Goal: Task Accomplishment & Management: Use online tool/utility

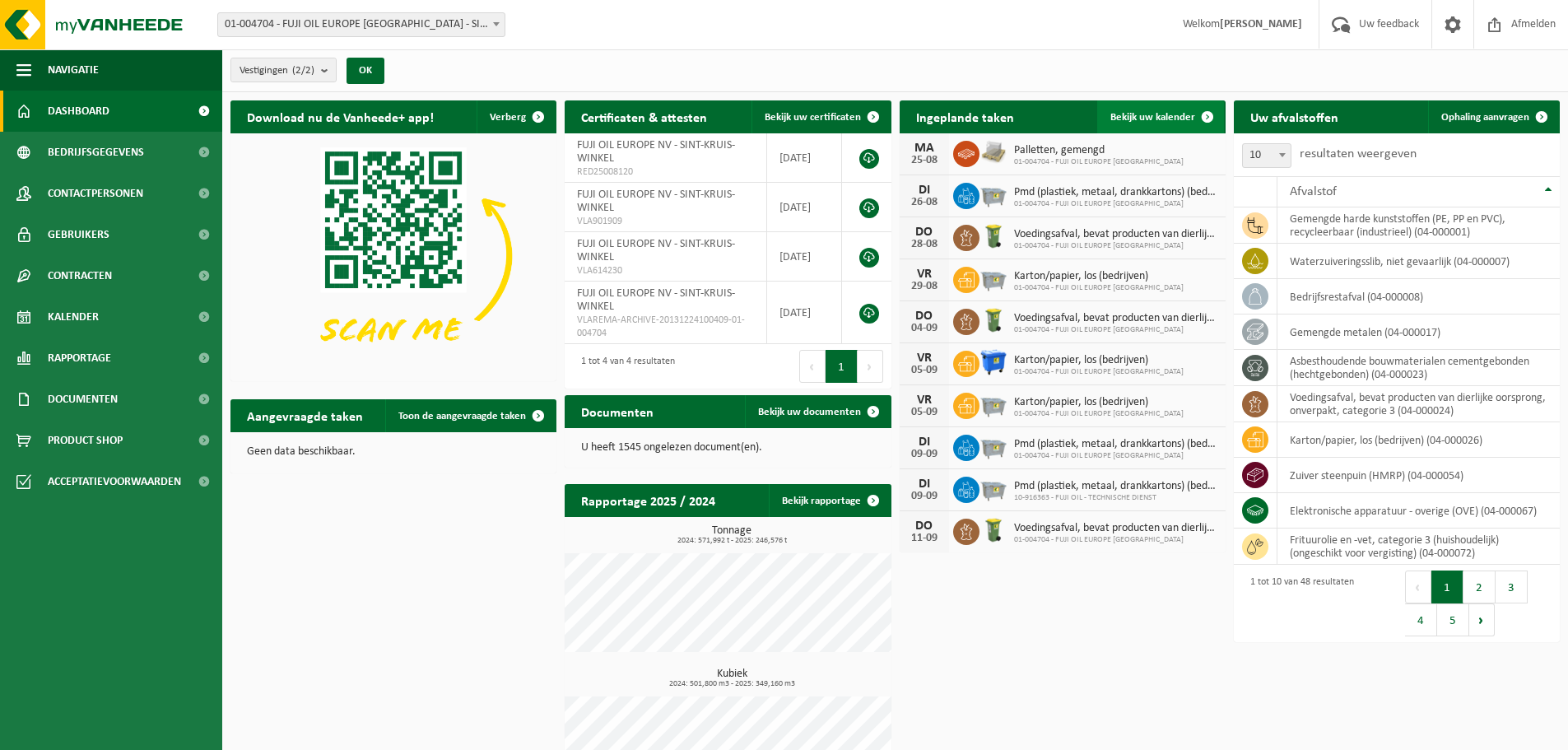
click at [1151, 105] on link "Bekijk uw kalender" at bounding box center [1160, 117] width 127 height 33
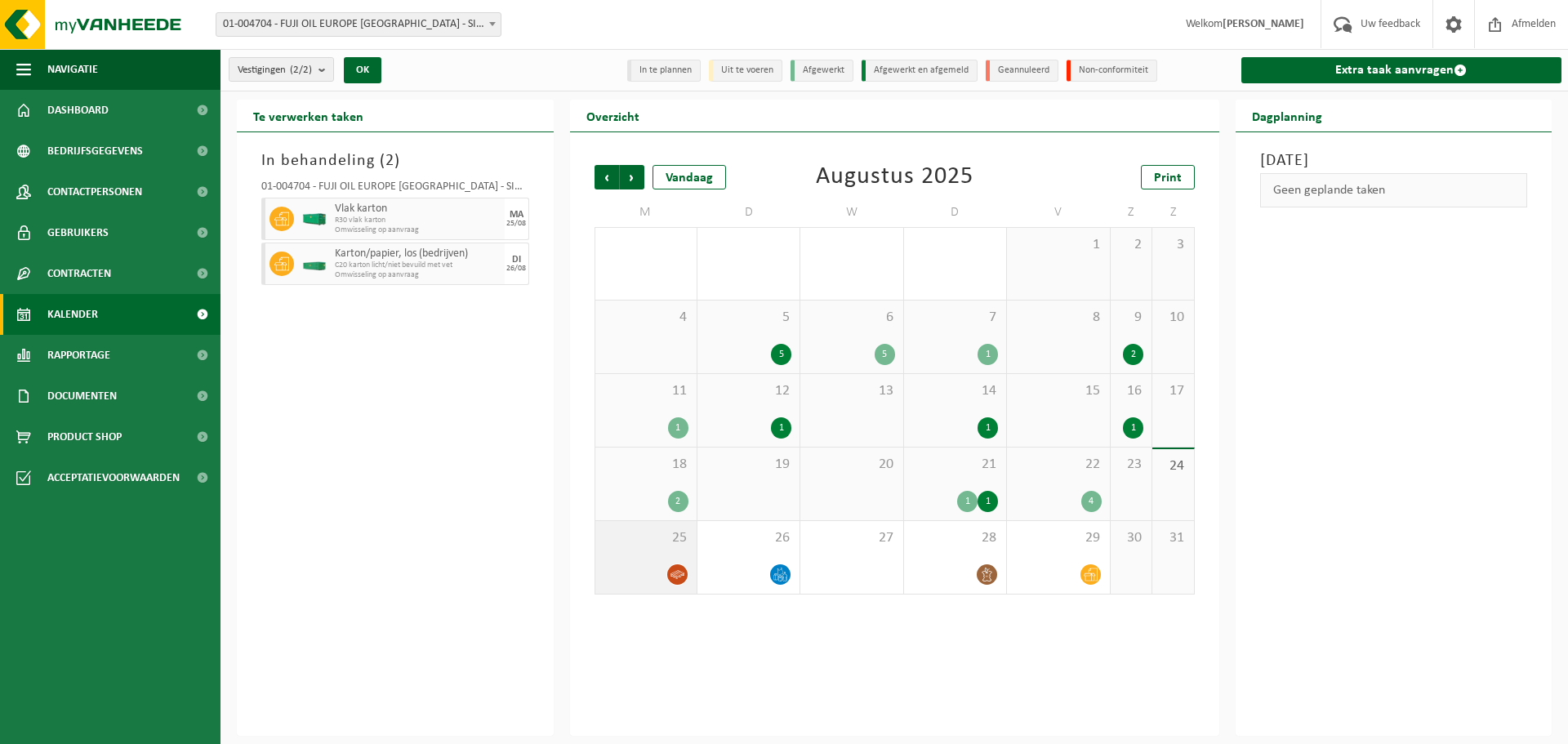
click at [678, 577] on icon at bounding box center [677, 575] width 14 height 14
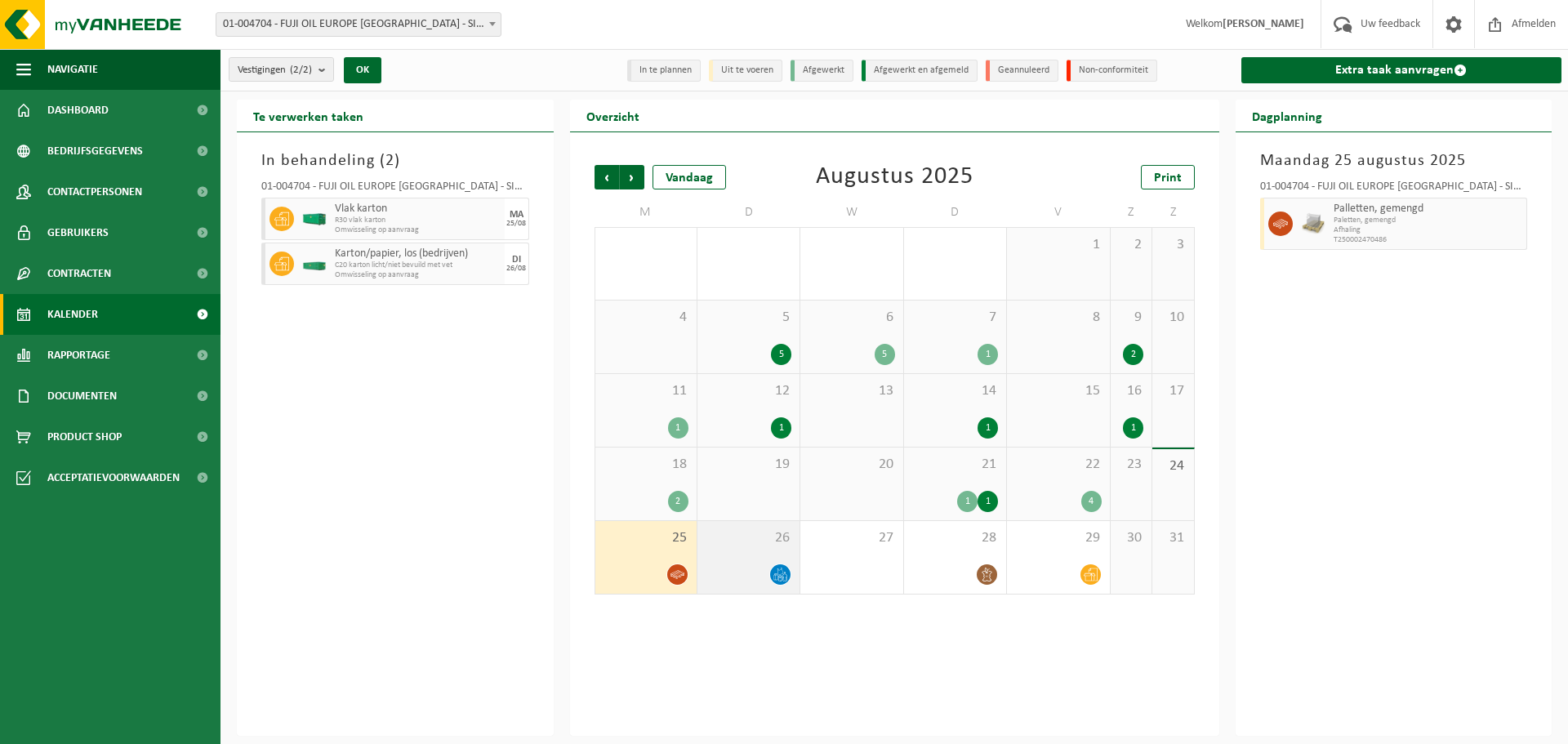
click at [770, 577] on div at bounding box center [749, 574] width 86 height 22
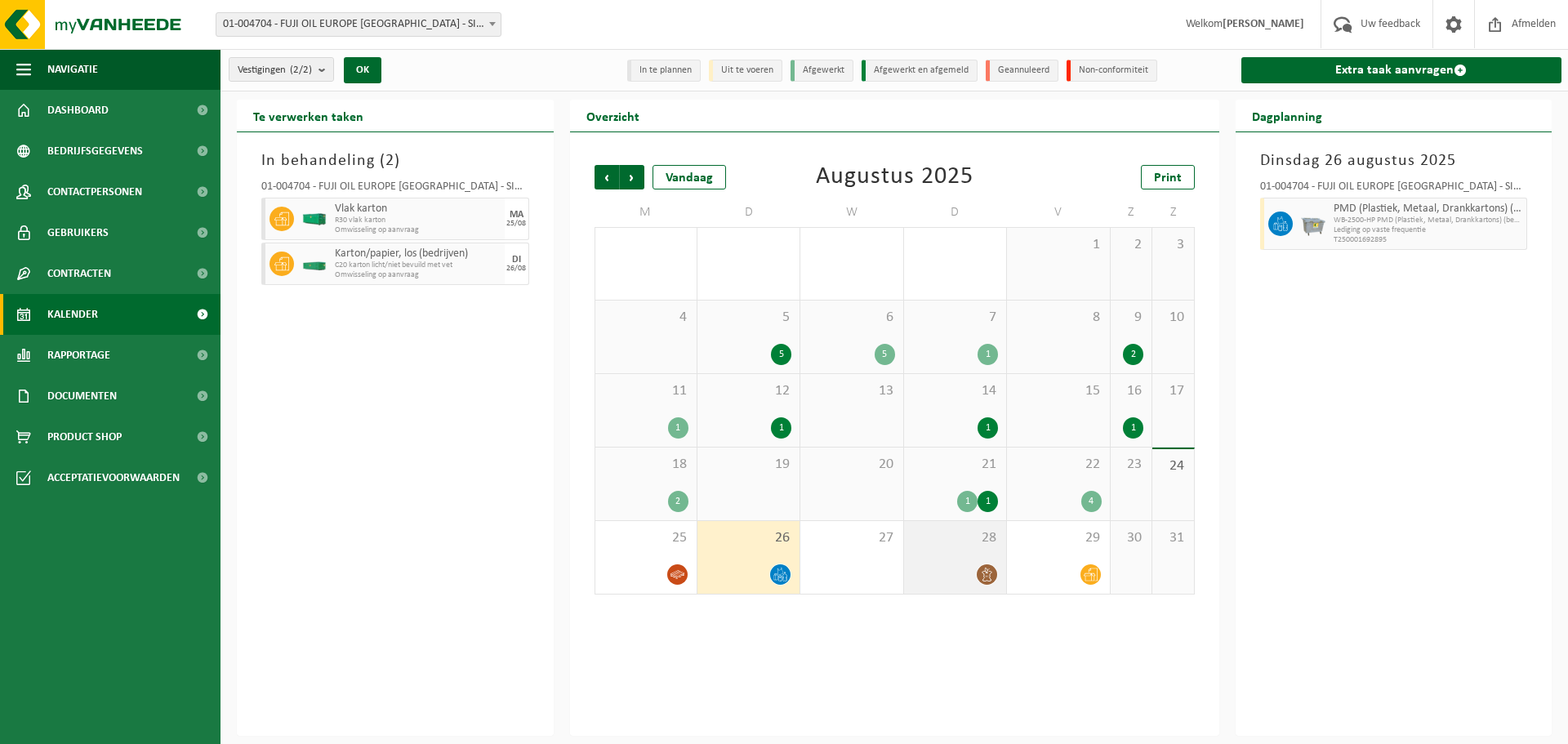
click at [974, 575] on div at bounding box center [955, 574] width 86 height 22
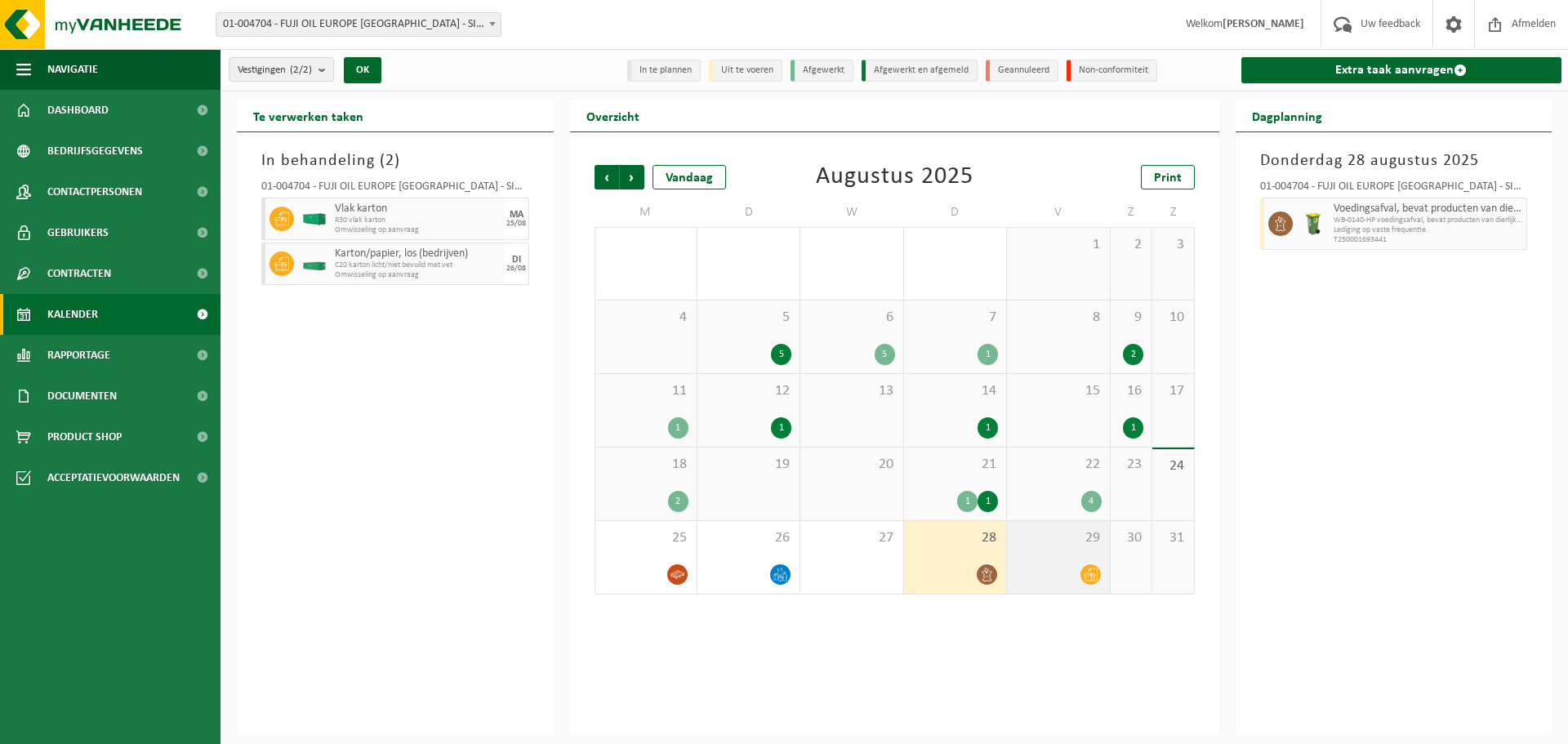
click at [1088, 575] on icon at bounding box center [1091, 575] width 14 height 13
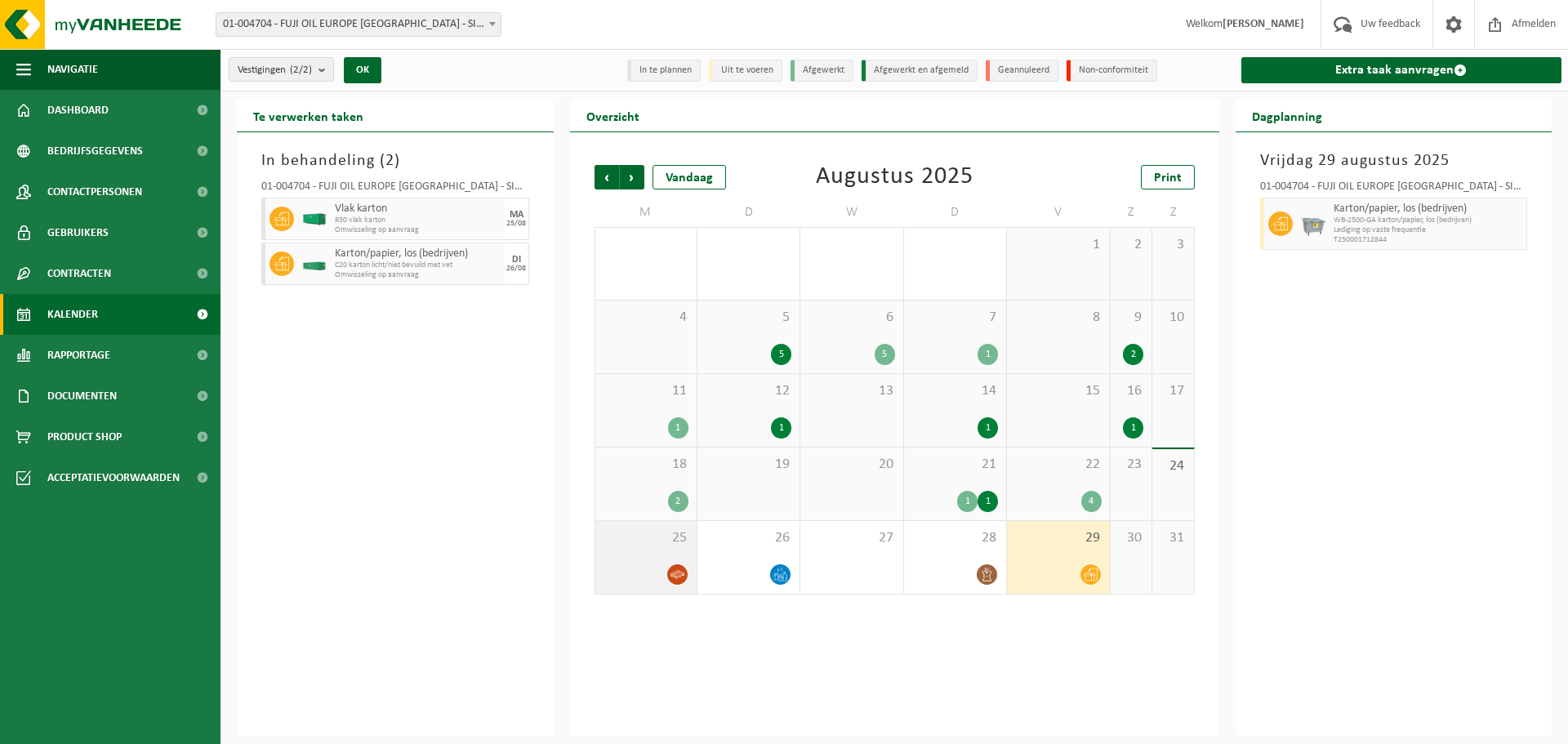
click at [637, 558] on div "25" at bounding box center [645, 557] width 101 height 72
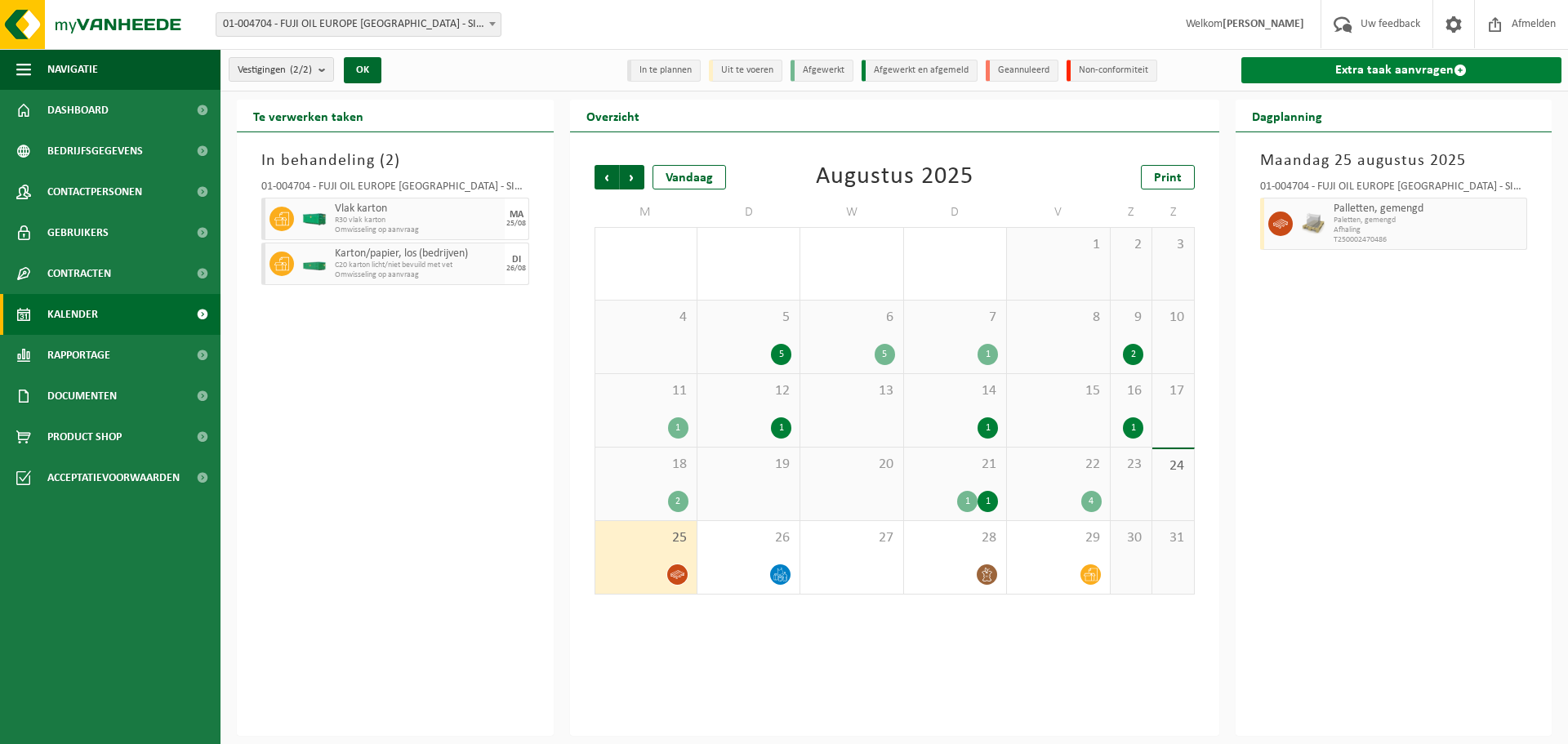
click at [1329, 76] on link "Extra taak aanvragen" at bounding box center [1402, 70] width 321 height 26
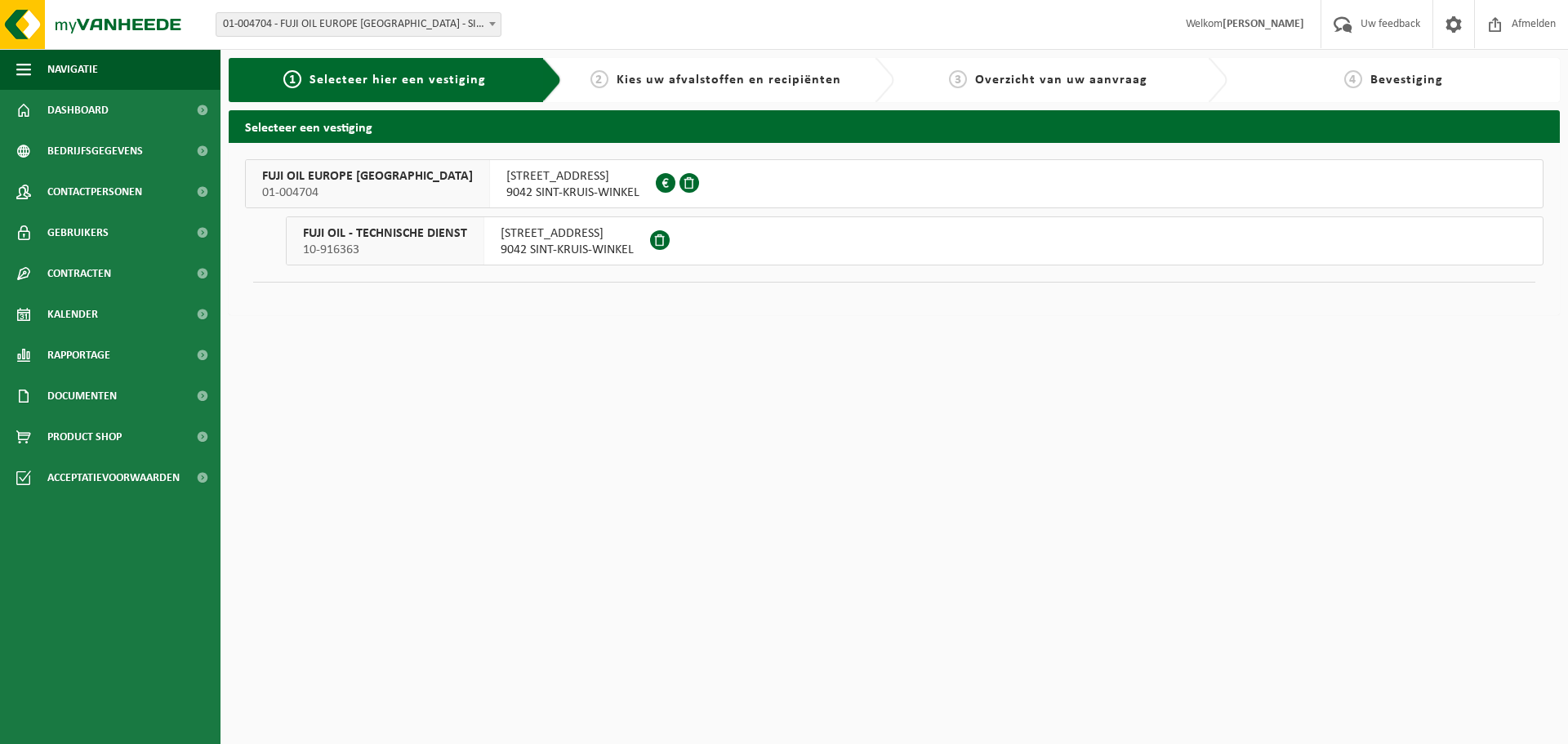
click at [374, 183] on div "FUJI OIL EUROPE NV 01-004704" at bounding box center [368, 183] width 245 height 47
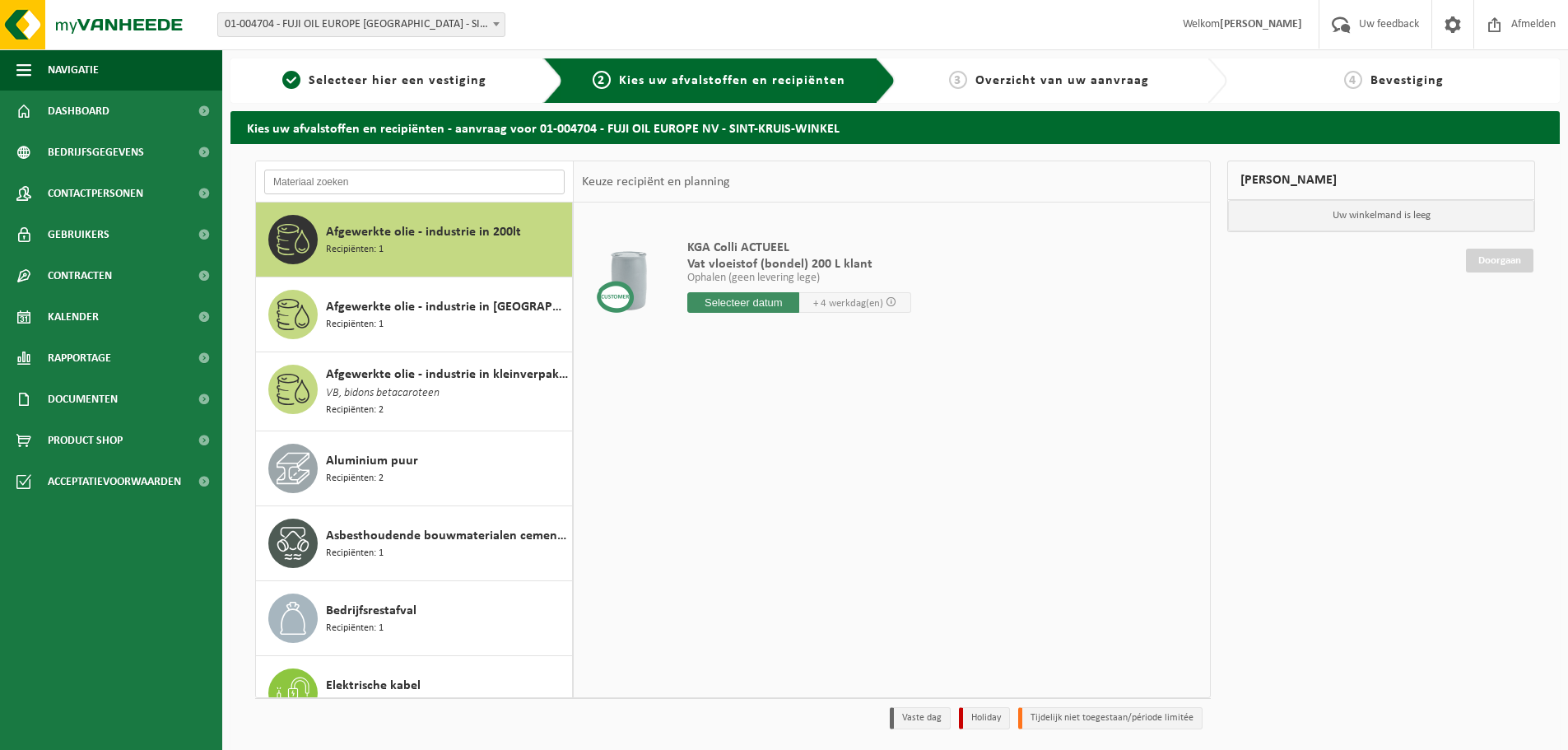
click at [359, 169] on input "text" at bounding box center [415, 181] width 300 height 24
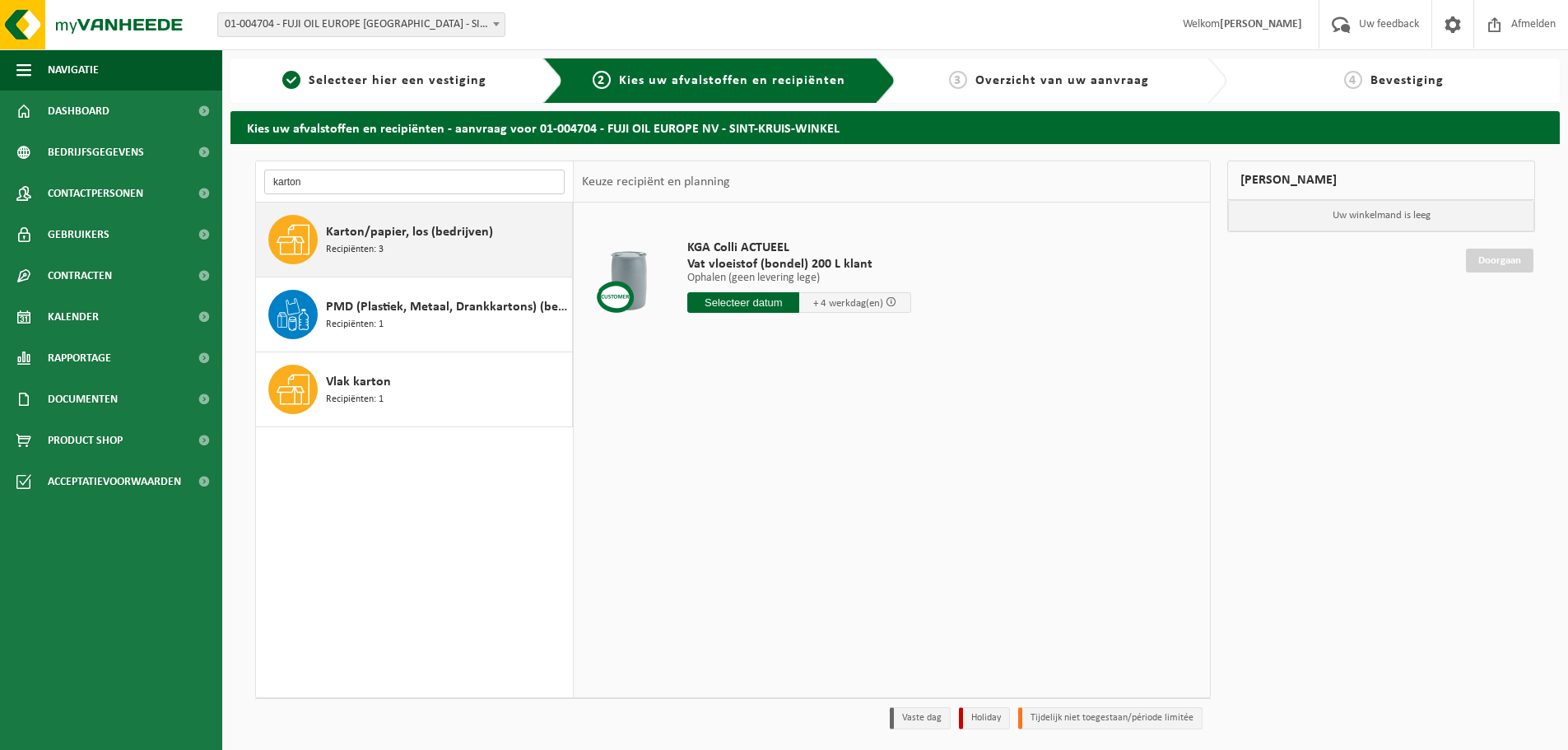
type input "karton"
click at [375, 242] on span "Recipiënten: 3" at bounding box center [354, 249] width 58 height 15
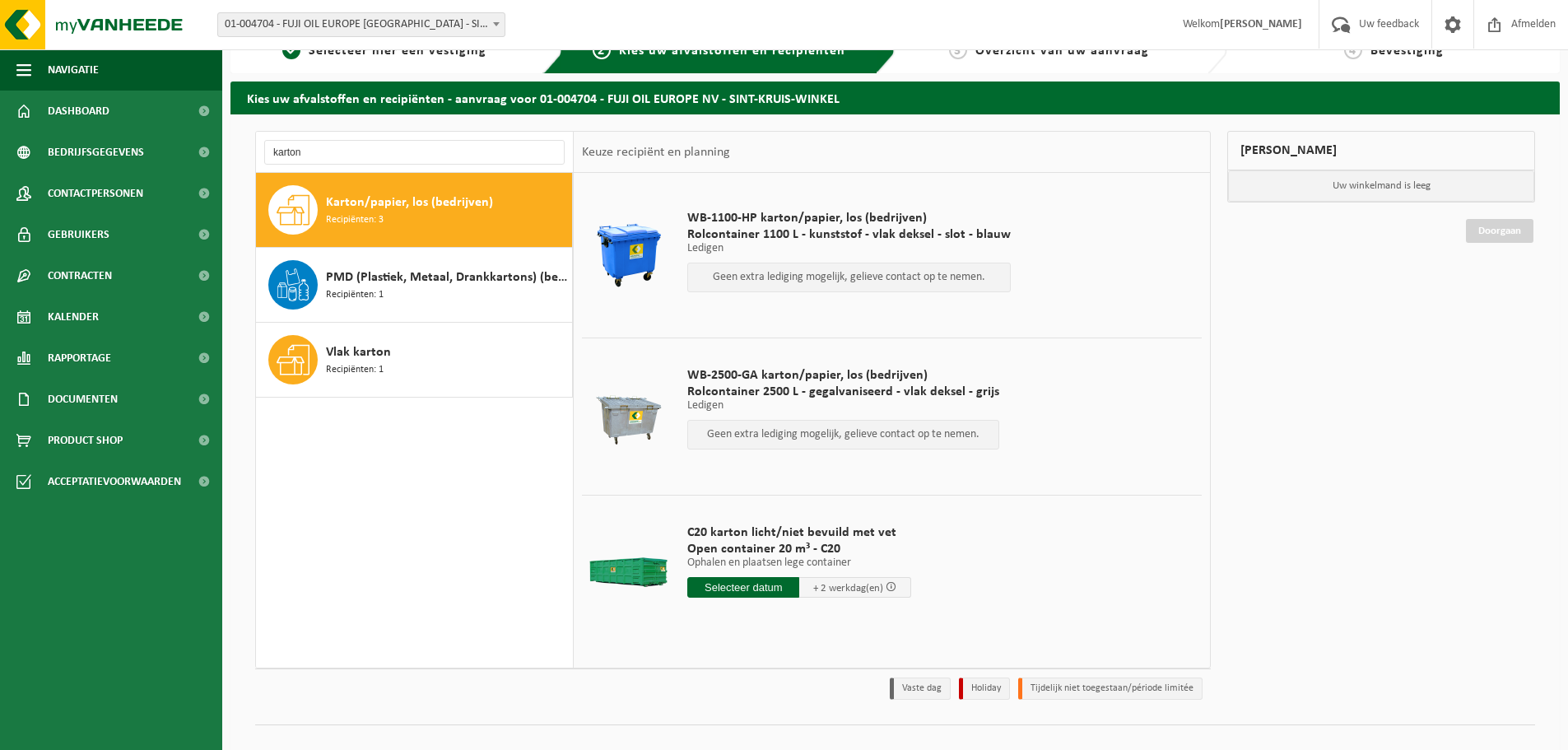
scroll to position [54, 0]
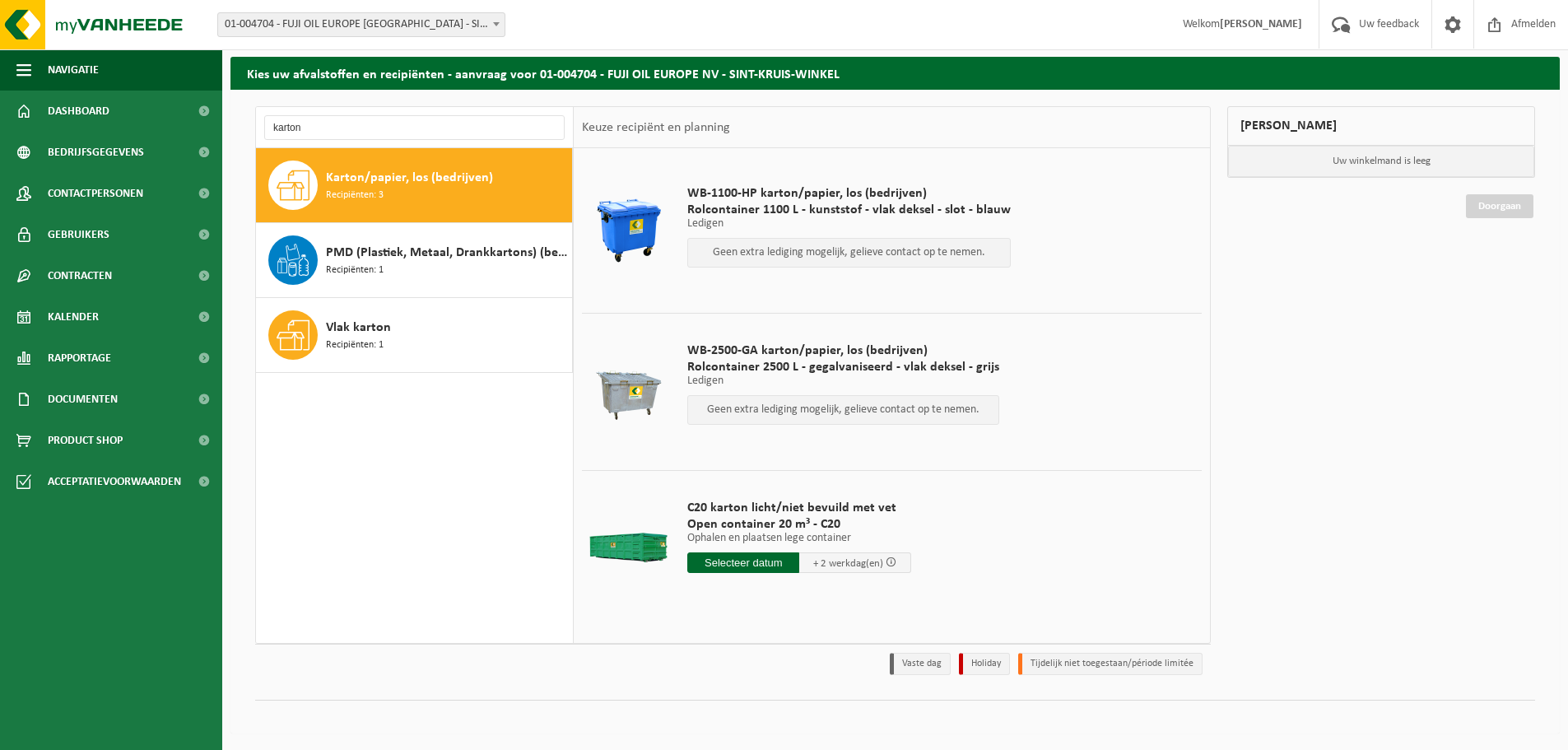
click at [719, 561] on input "text" at bounding box center [743, 562] width 112 height 21
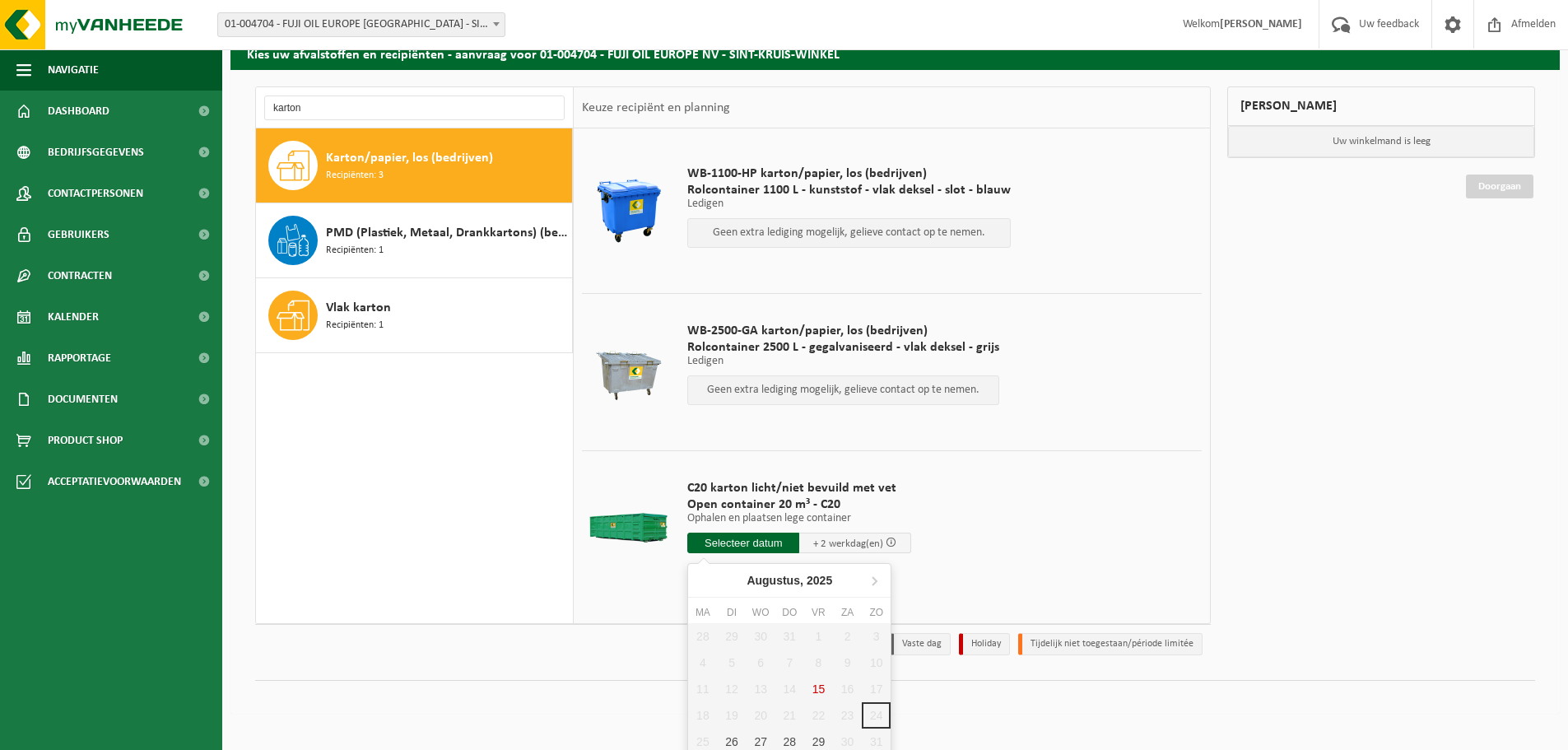
scroll to position [80, 0]
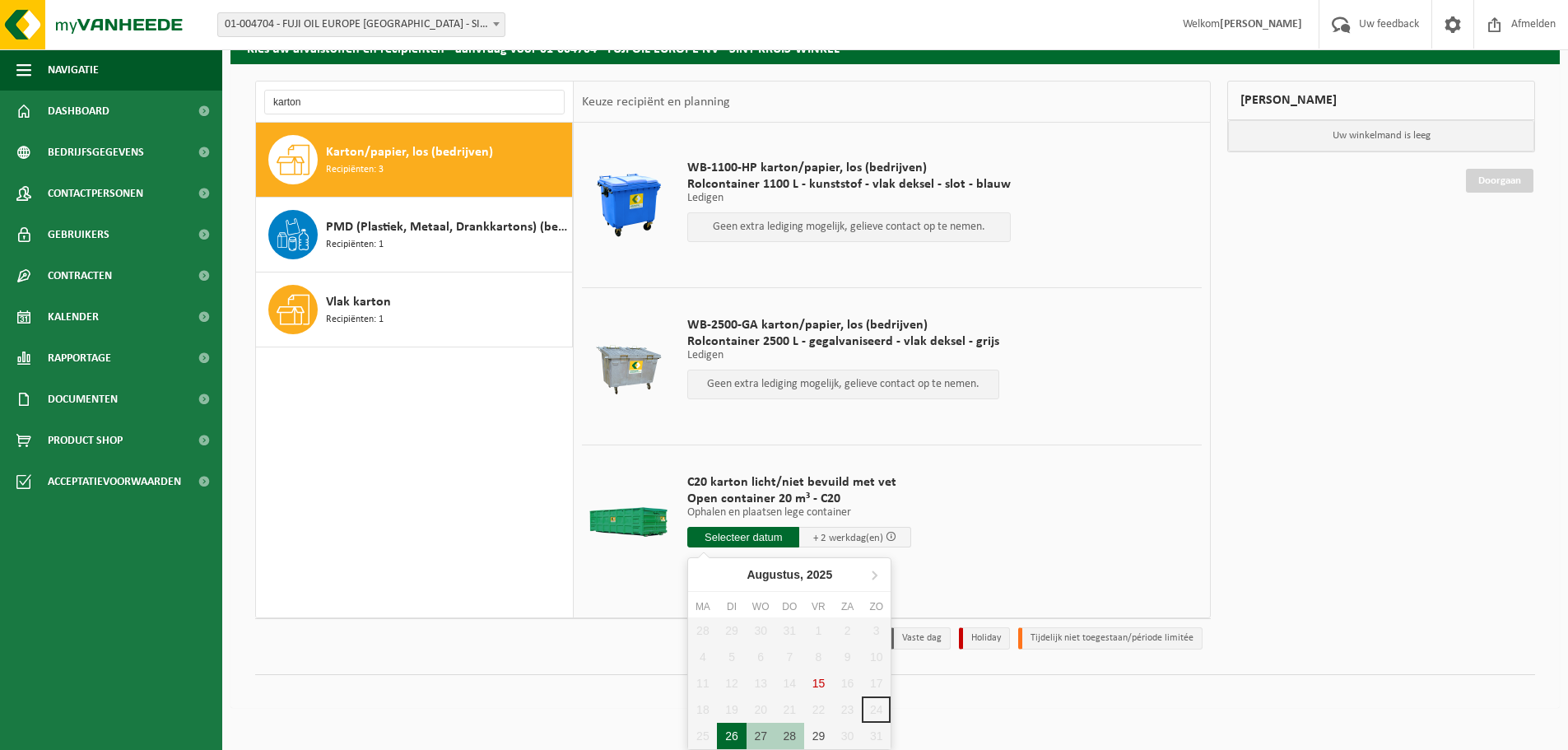
click at [727, 737] on div "26" at bounding box center [731, 735] width 29 height 26
type input "Van 2025-08-26"
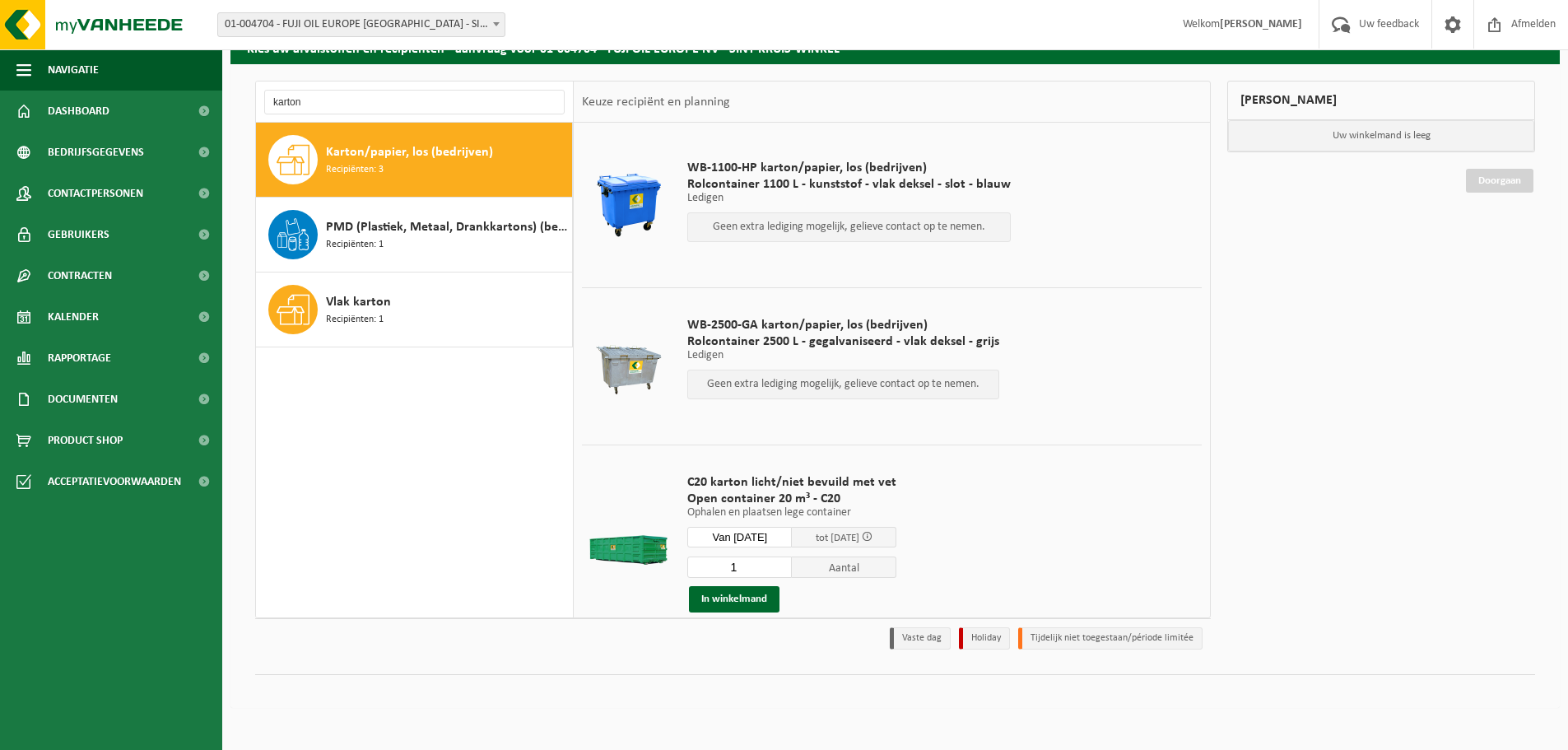
scroll to position [54, 0]
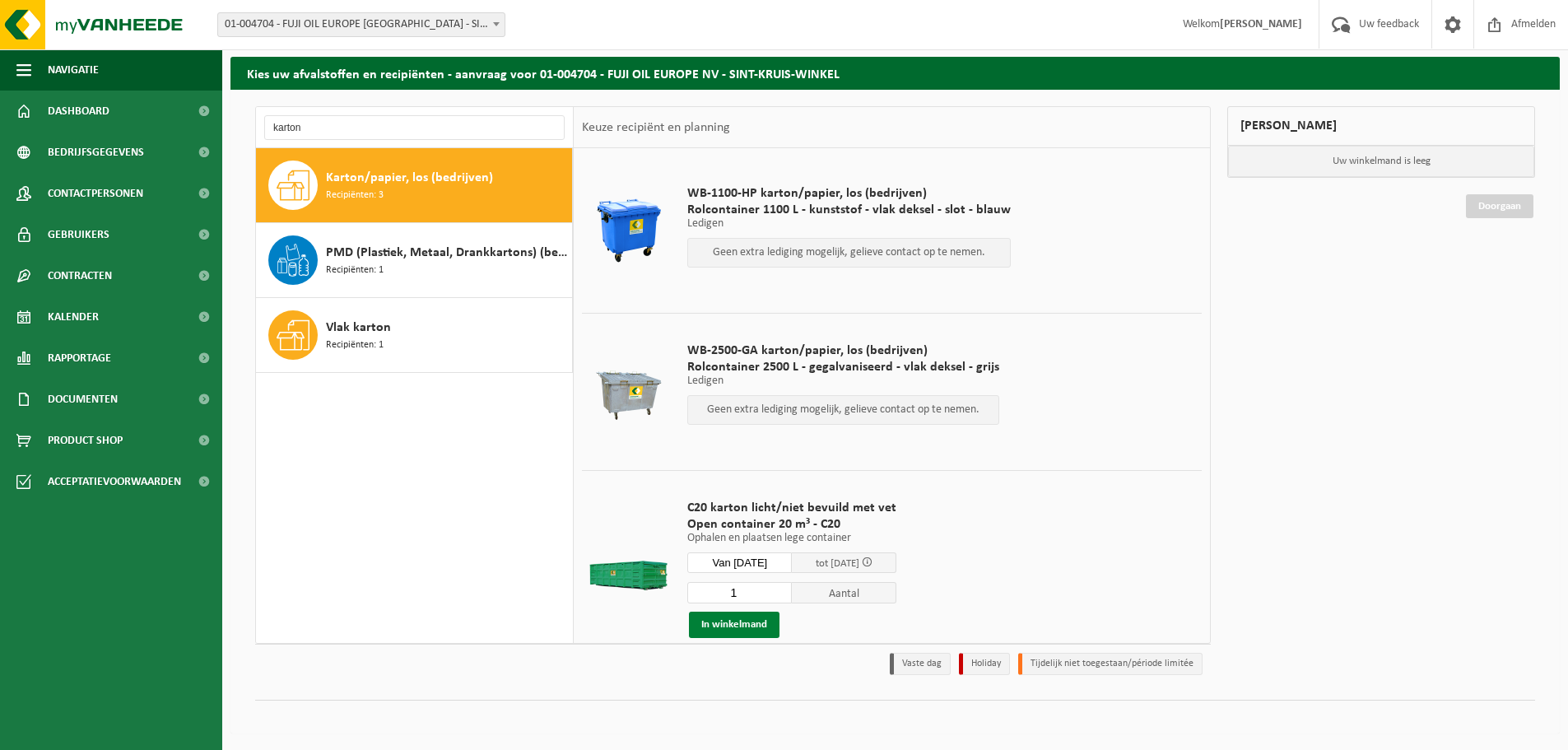
click at [719, 624] on button "In winkelmand" at bounding box center [734, 624] width 91 height 26
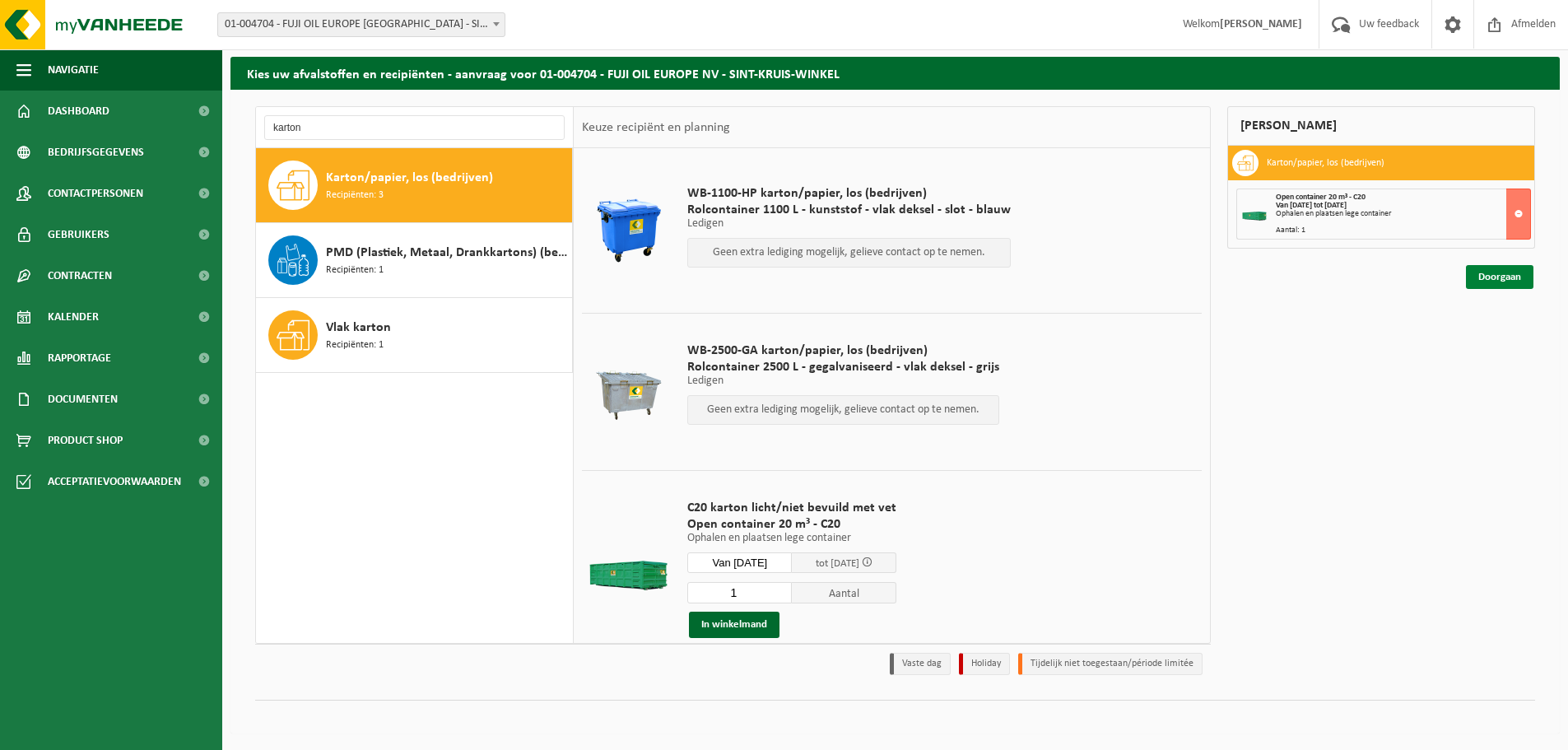
click at [1483, 281] on link "Doorgaan" at bounding box center [1500, 277] width 67 height 24
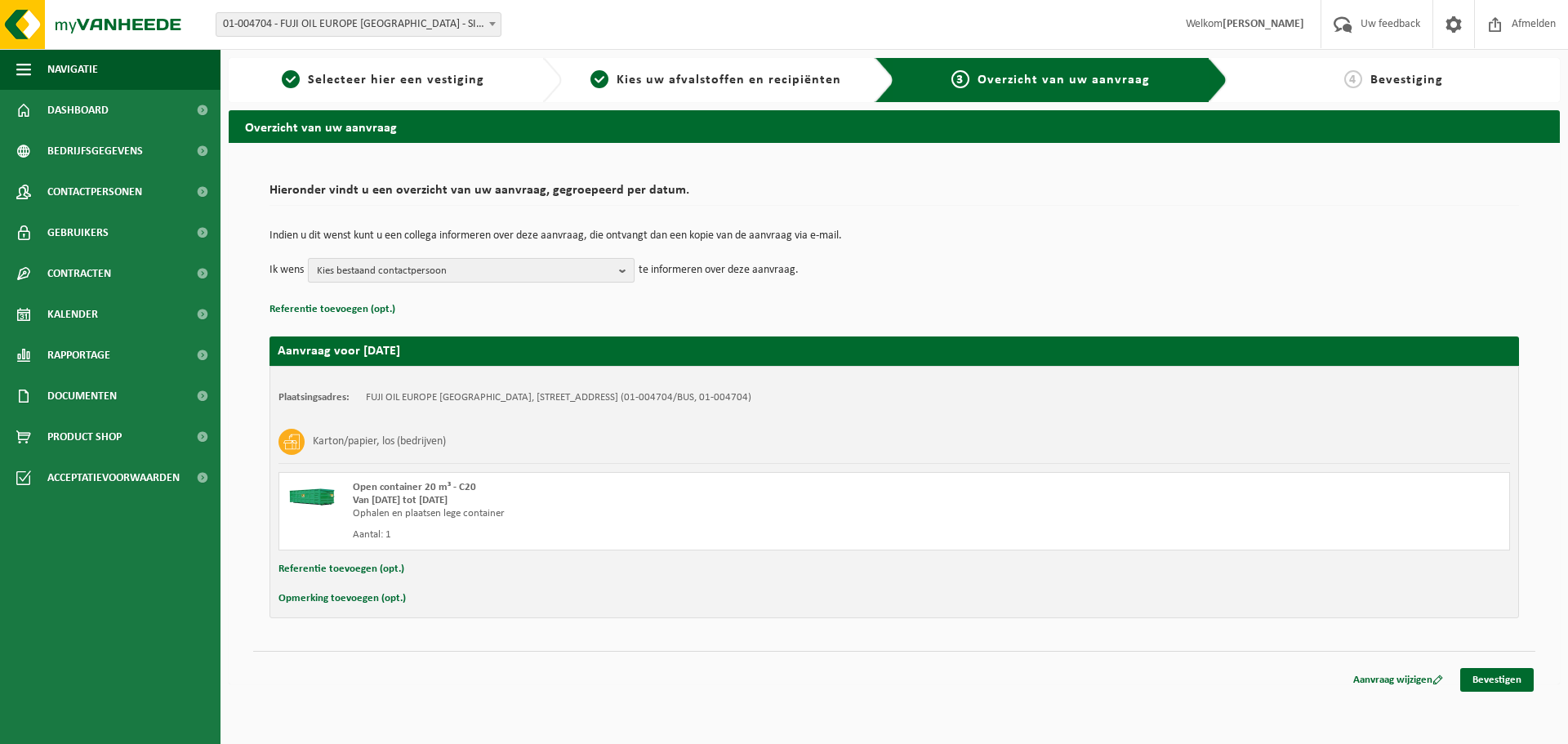
click at [408, 273] on span "Kies bestaand contactpersoon" at bounding box center [464, 270] width 295 height 24
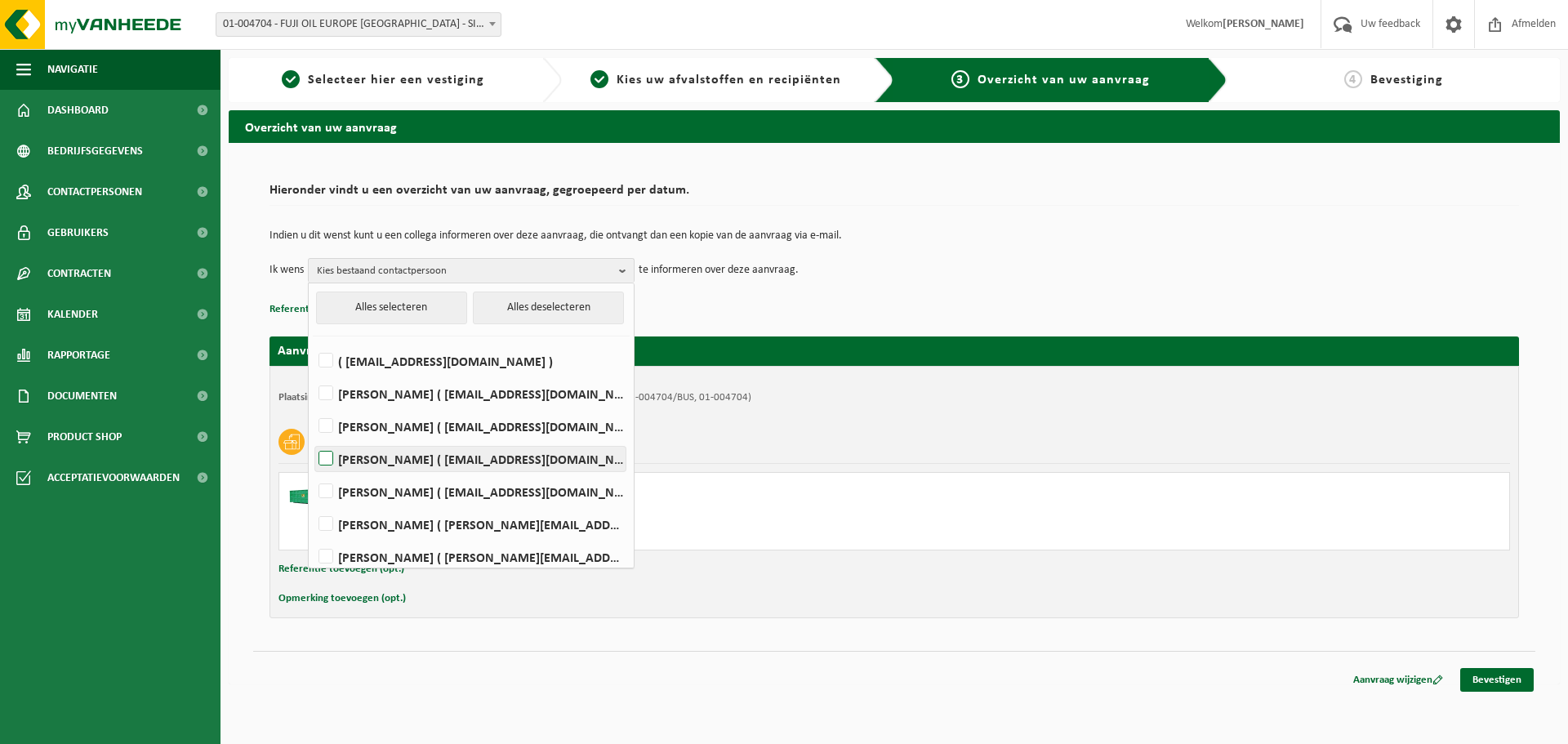
click at [333, 459] on label "Mario Engels ( mario.engels@fujioileurope.com )" at bounding box center [470, 458] width 311 height 24
click at [312, 438] on input "Mario Engels ( mario.engels@fujioileurope.com )" at bounding box center [312, 437] width 1 height 1
checkbox input "true"
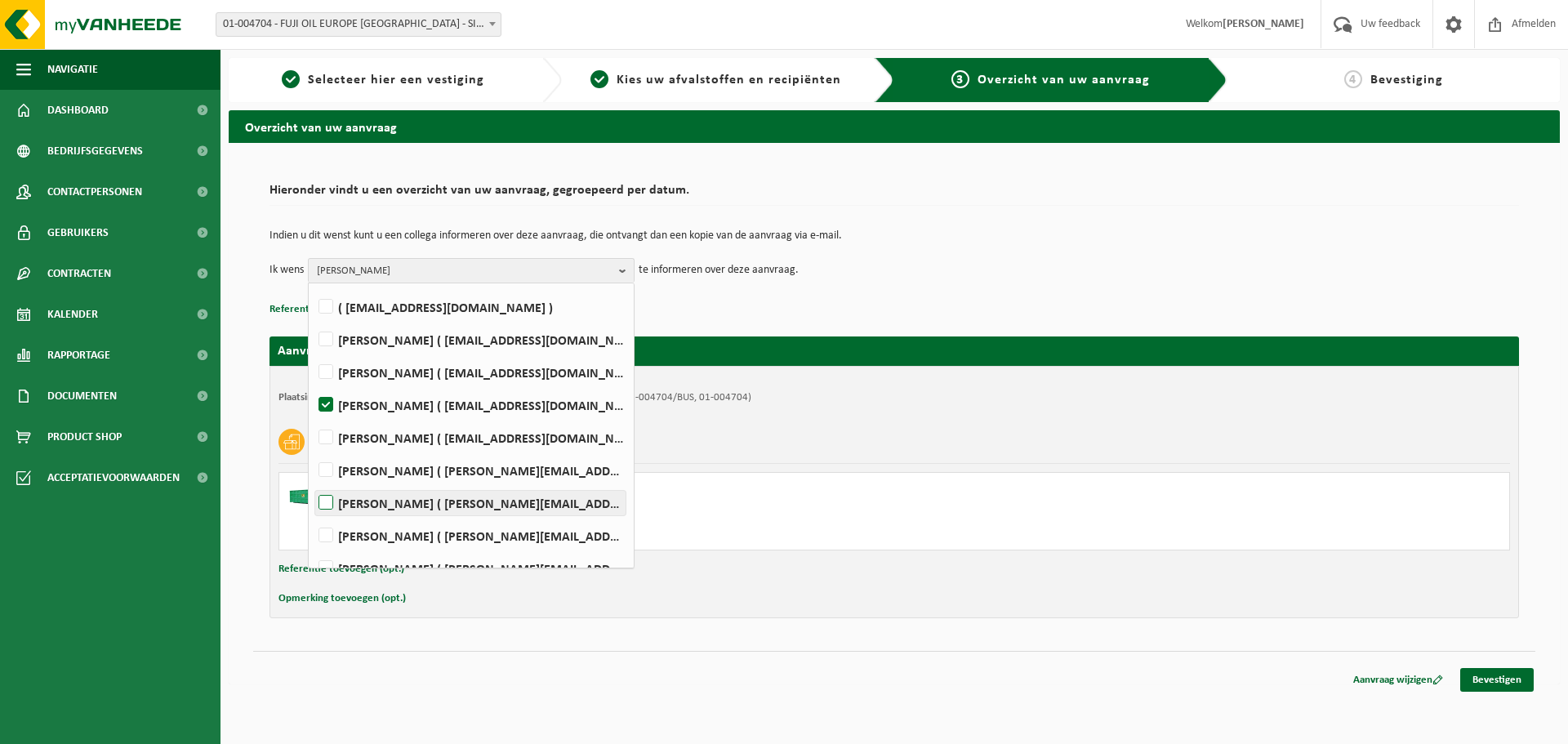
scroll to position [81, 0]
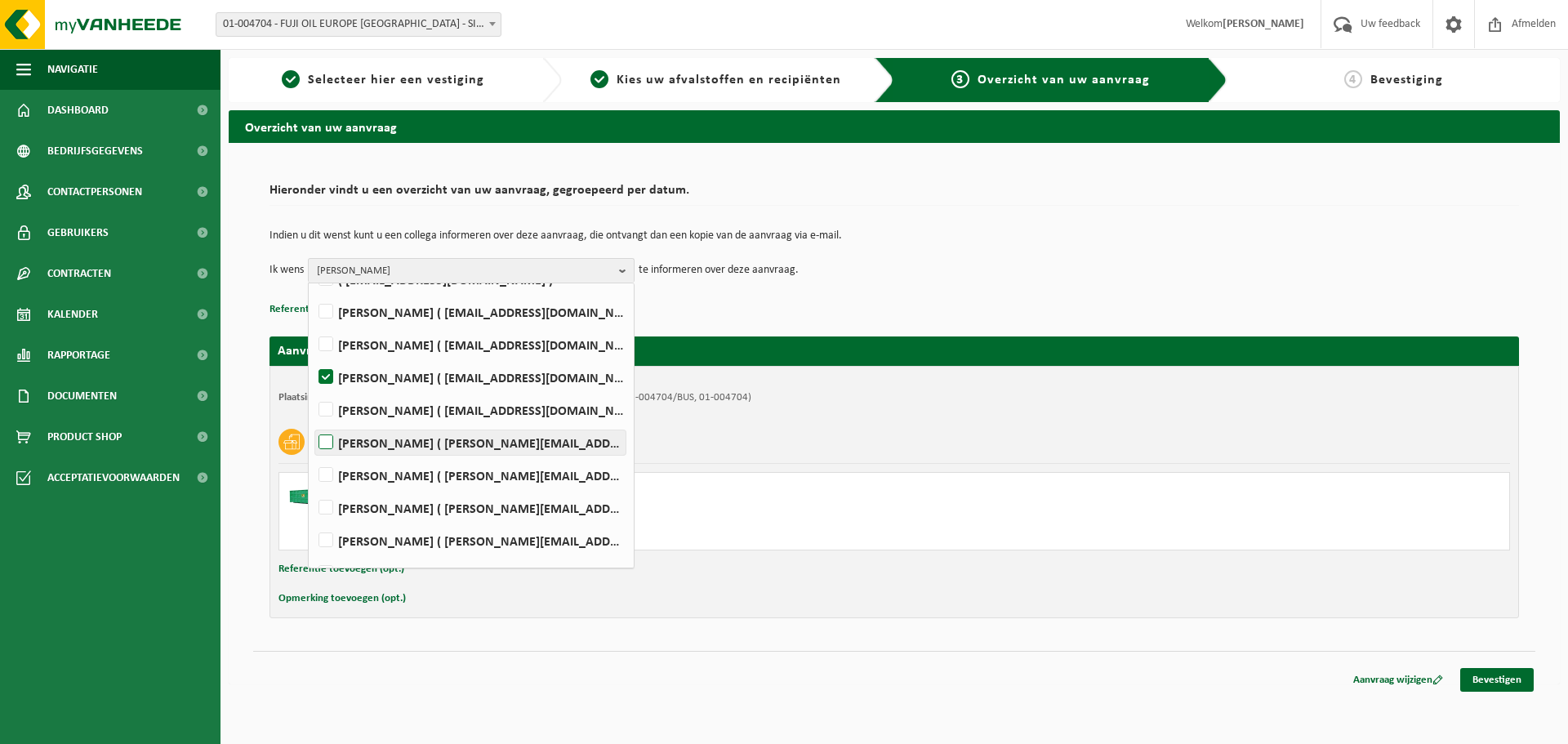
click at [328, 449] on label "PETER VAN HAMME ( peter.vanhamme@fujioileurope.com )" at bounding box center [470, 442] width 311 height 24
click at [312, 422] on input "PETER VAN HAMME ( peter.vanhamme@fujioileurope.com )" at bounding box center [312, 421] width 1 height 1
checkbox input "true"
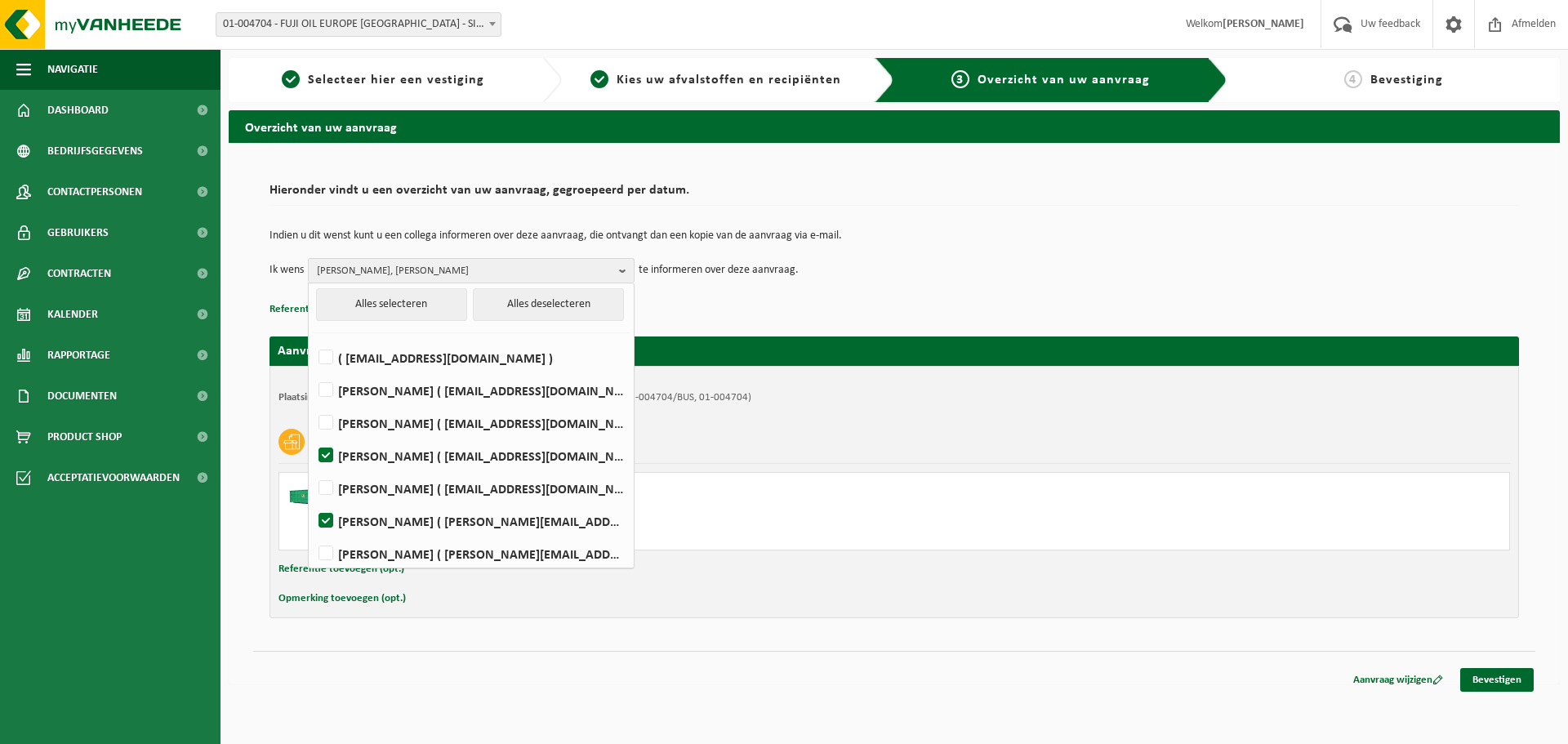
scroll to position [0, 0]
click at [329, 427] on label "TOM DIERICKX ( tom.dierickx@fujioileurope.com )" at bounding box center [470, 426] width 311 height 24
click at [312, 406] on input "TOM DIERICKX ( tom.dierickx@fujioileurope.com )" at bounding box center [312, 405] width 1 height 1
checkbox input "true"
click at [1481, 671] on link "Bevestigen" at bounding box center [1497, 679] width 73 height 24
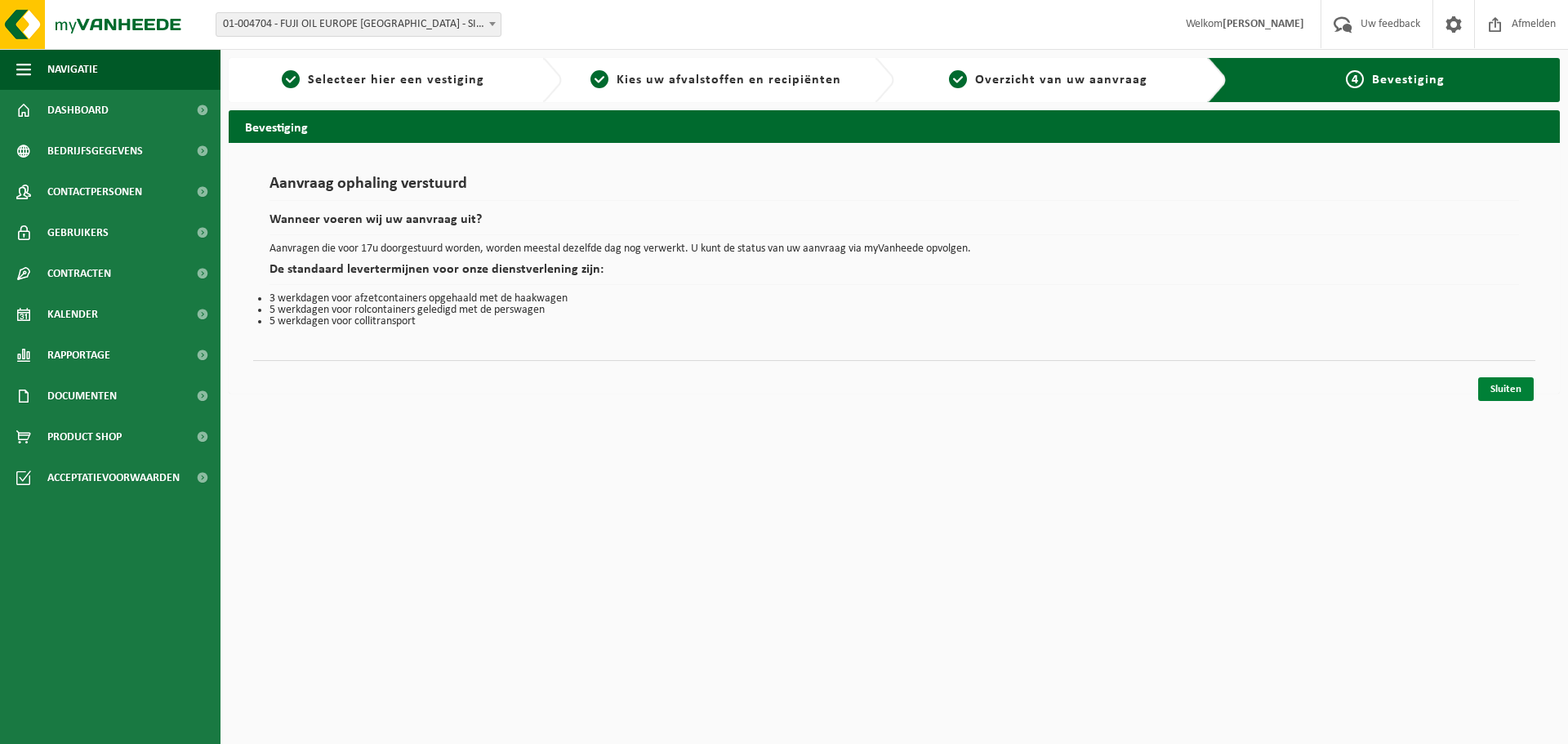
click at [1499, 378] on link "Sluiten" at bounding box center [1506, 389] width 55 height 24
